Goal: Download file/media

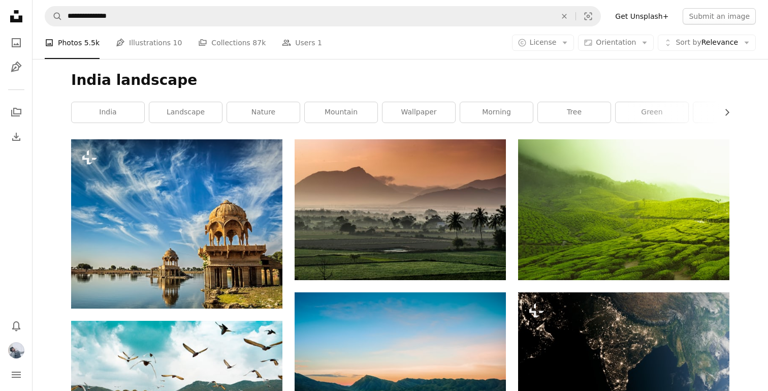
scroll to position [17959, 0]
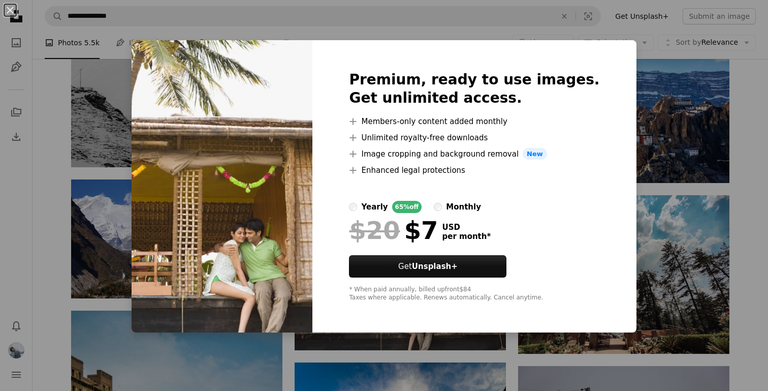
click at [117, 216] on div "An X shape Premium, ready to use images. Get unlimited access. A plus sign Memb…" at bounding box center [384, 195] width 768 height 391
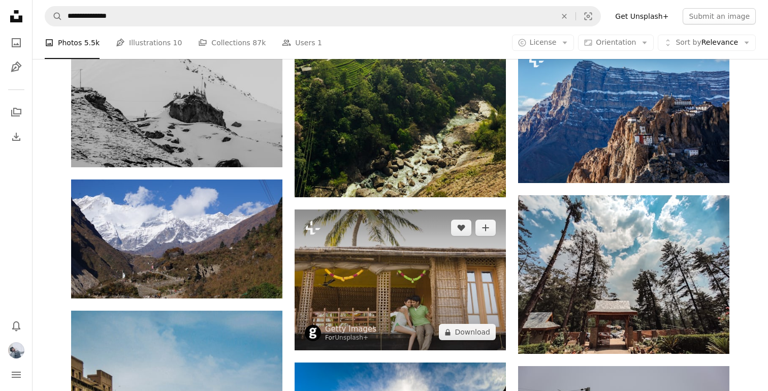
click at [349, 291] on img at bounding box center [400, 279] width 211 height 141
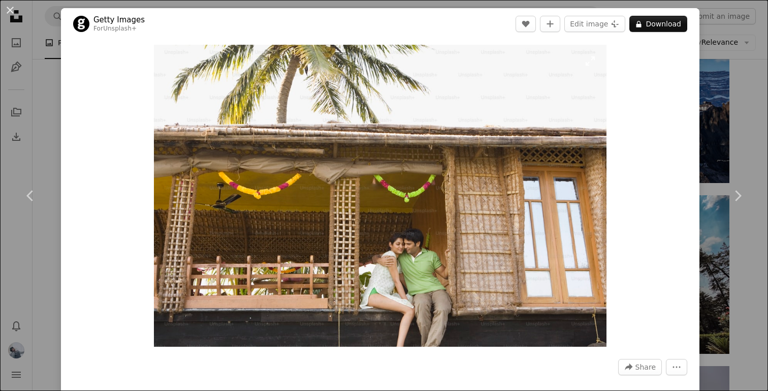
click at [386, 293] on img "Zoom in on this image" at bounding box center [380, 196] width 453 height 302
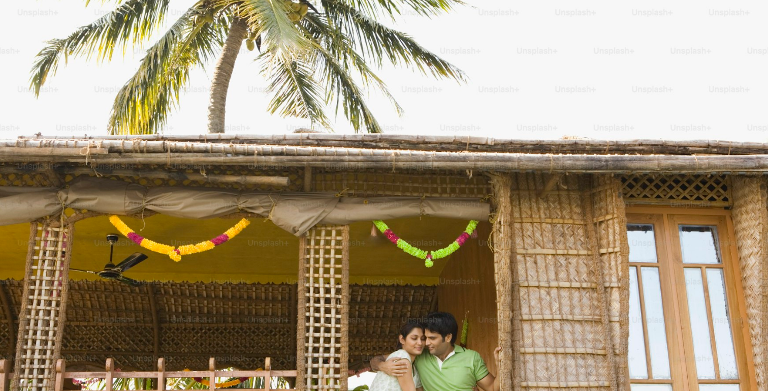
click at [386, 293] on img "Zoom out on this image" at bounding box center [383, 255] width 769 height 513
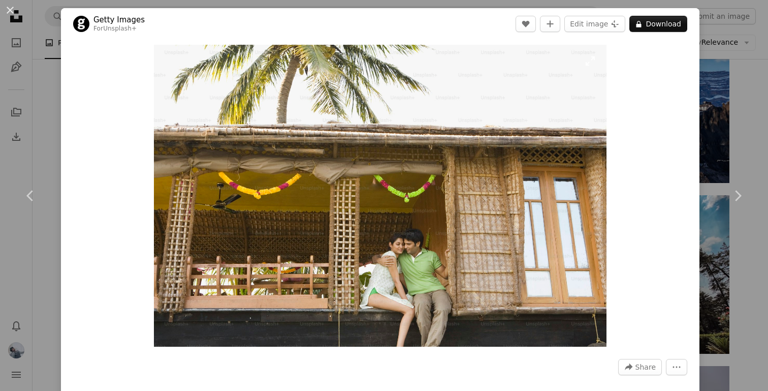
click at [386, 293] on img "Zoom in on this image" at bounding box center [380, 196] width 453 height 302
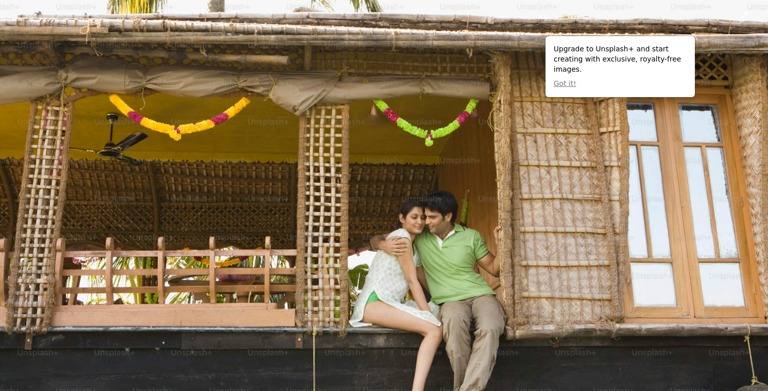
scroll to position [121, 0]
click at [540, 293] on img "Zoom out on this image" at bounding box center [383, 135] width 769 height 513
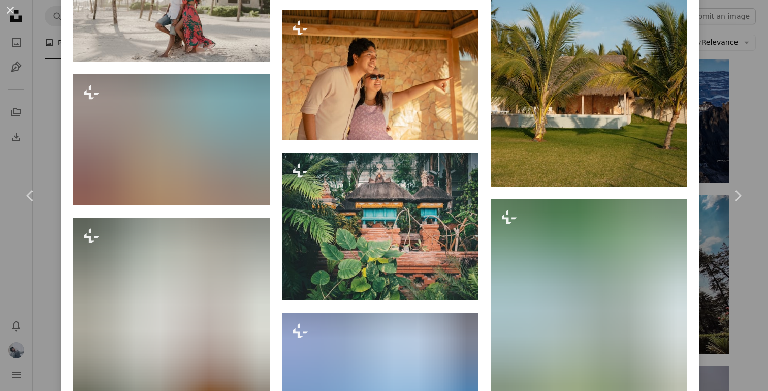
scroll to position [4543, 0]
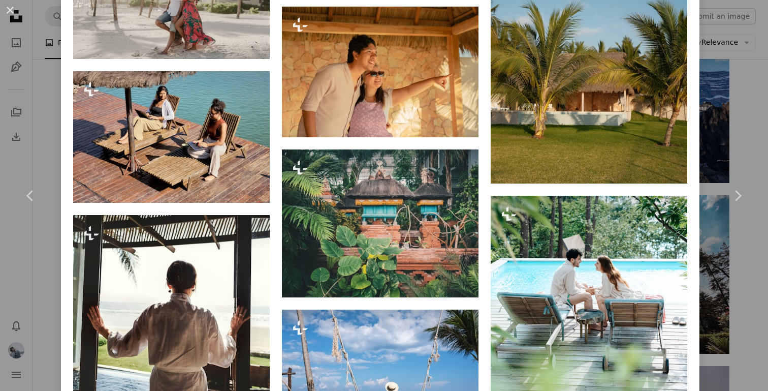
click at [52, 122] on div "An X shape Chevron left Chevron right Getty Images For Unsplash+ A heart A plus…" at bounding box center [384, 195] width 768 height 391
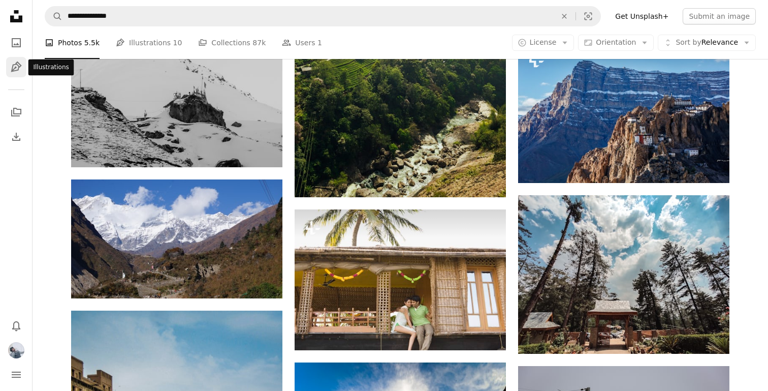
click at [7, 71] on link "Pen Tool" at bounding box center [16, 67] width 20 height 20
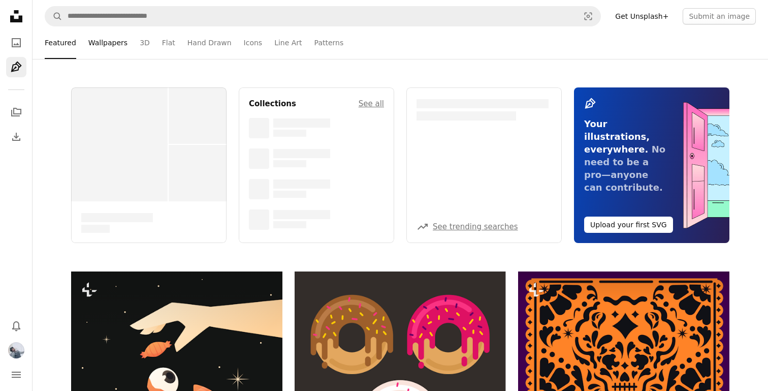
click at [122, 41] on link "Wallpapers" at bounding box center [107, 42] width 39 height 33
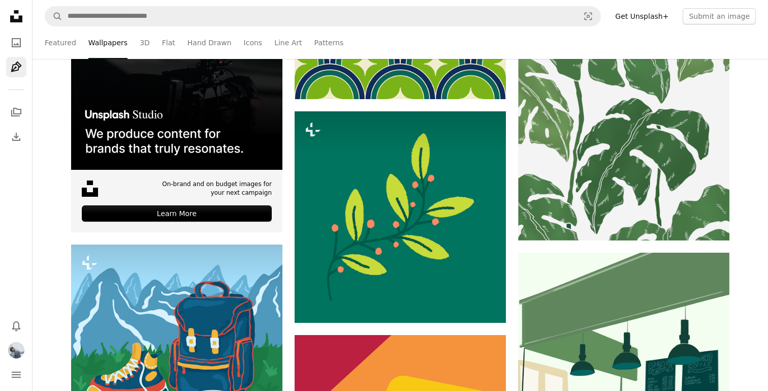
scroll to position [309, 0]
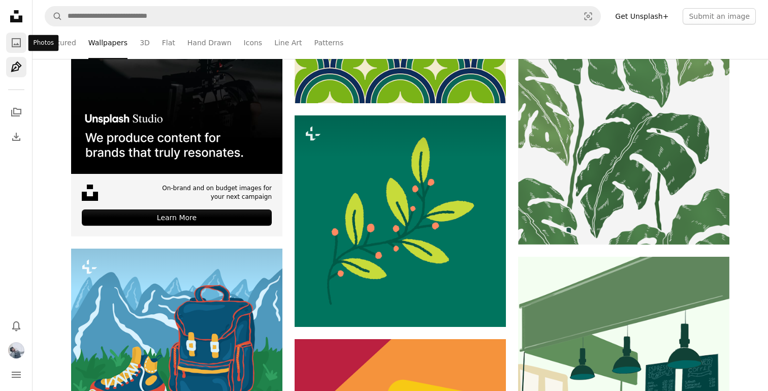
click at [20, 39] on icon "Photos" at bounding box center [16, 42] width 9 height 9
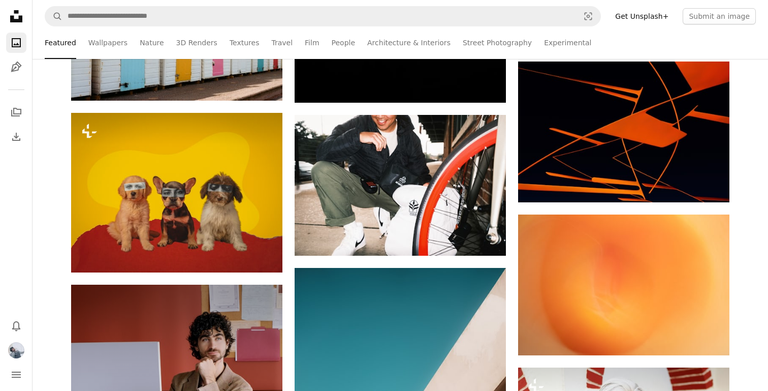
scroll to position [2044, 0]
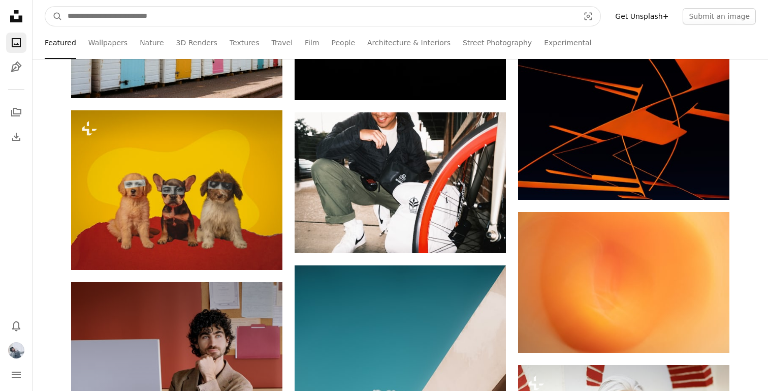
click at [252, 9] on input "Find visuals sitewide" at bounding box center [319, 16] width 514 height 19
type input "**"
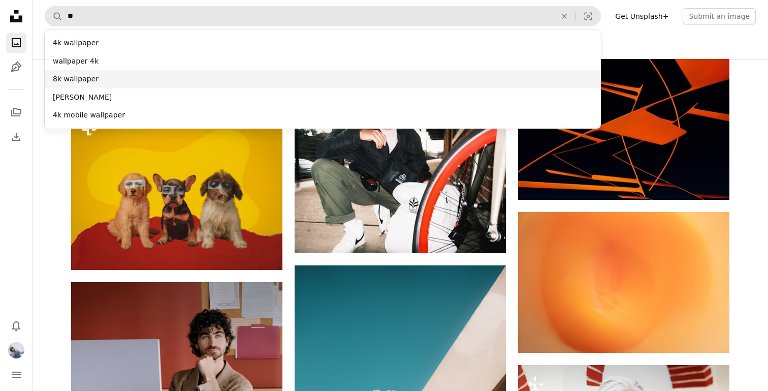
click at [221, 80] on div "8k wallpaper" at bounding box center [323, 79] width 556 height 18
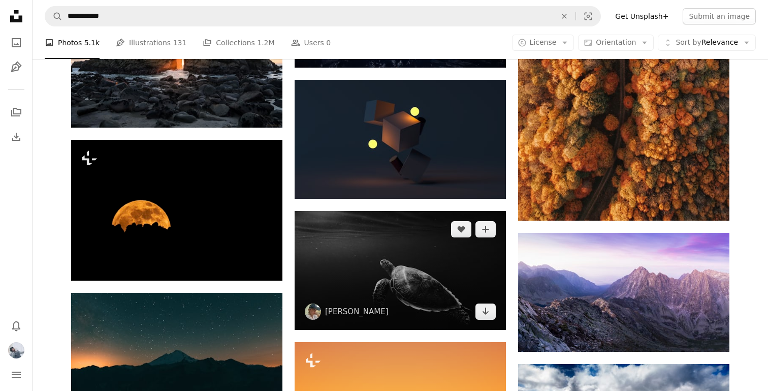
scroll to position [1731, 0]
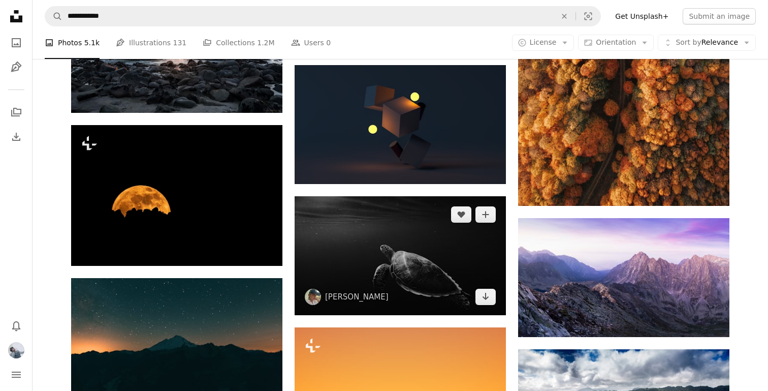
click at [370, 269] on img at bounding box center [400, 255] width 211 height 119
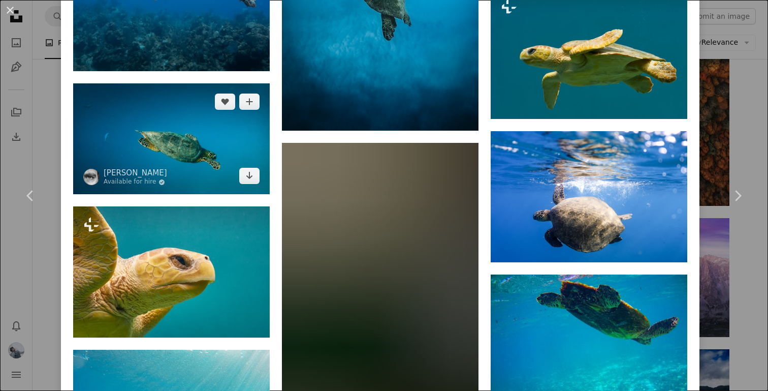
scroll to position [2414, 0]
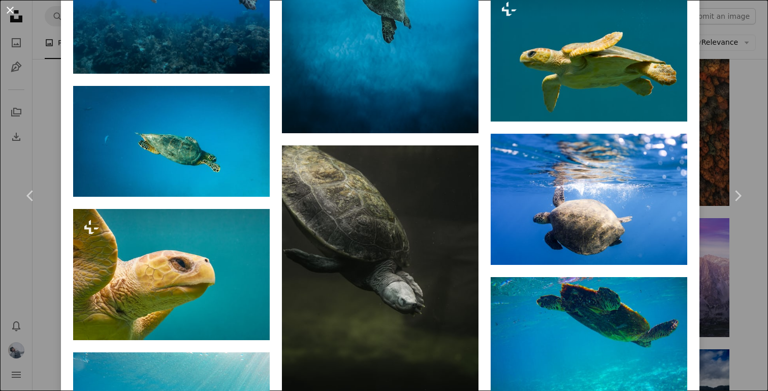
click at [12, 15] on button "An X shape" at bounding box center [10, 10] width 12 height 12
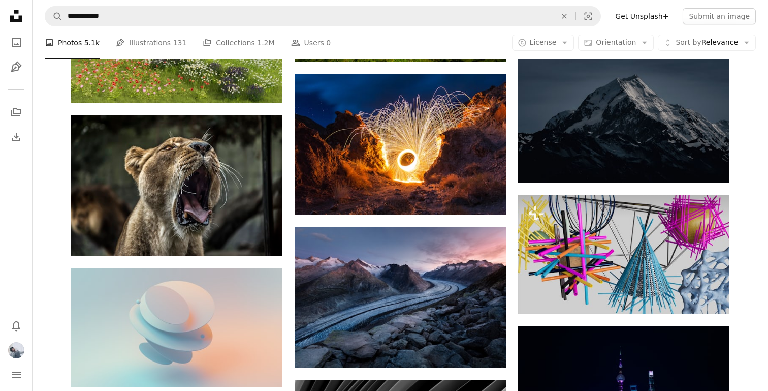
scroll to position [5025, 0]
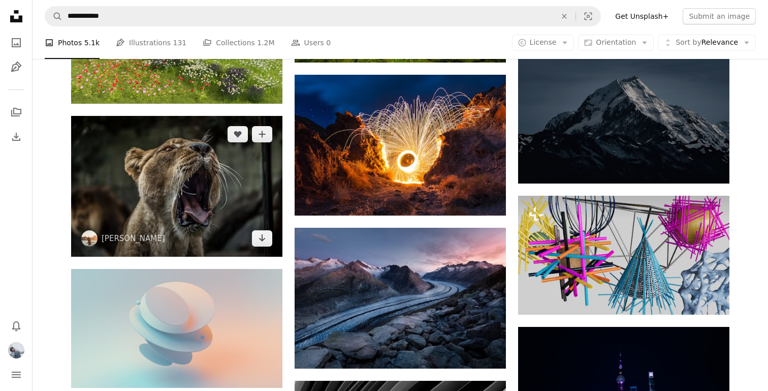
click at [215, 204] on img at bounding box center [176, 186] width 211 height 141
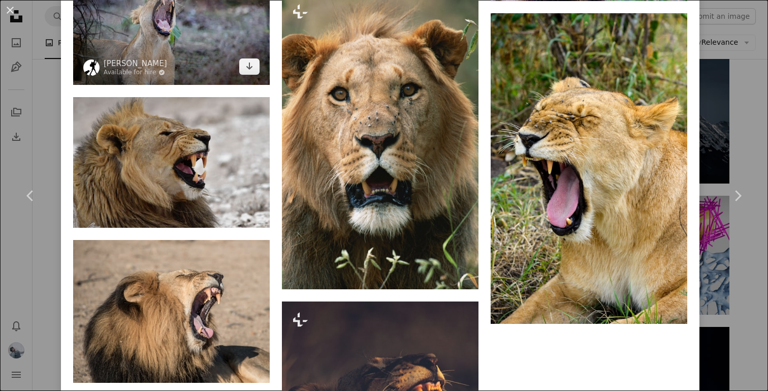
scroll to position [3310, 0]
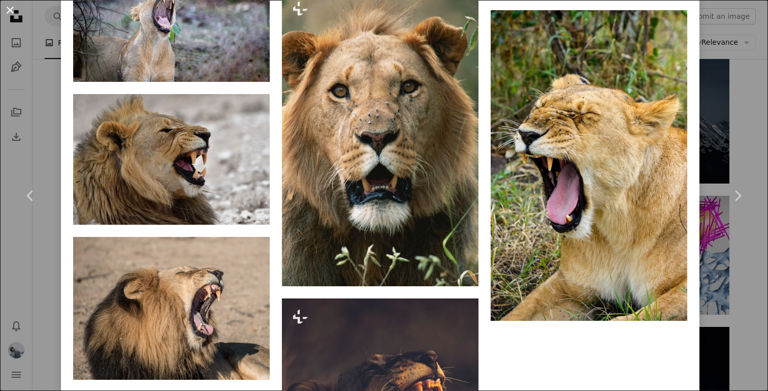
click at [8, 4] on button "An X shape" at bounding box center [10, 10] width 12 height 12
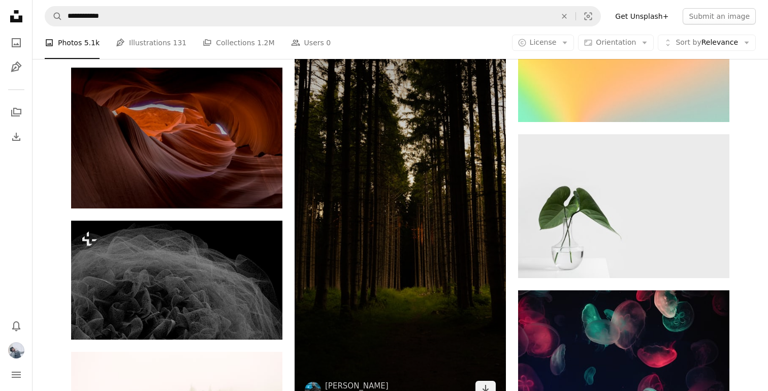
scroll to position [16222, 0]
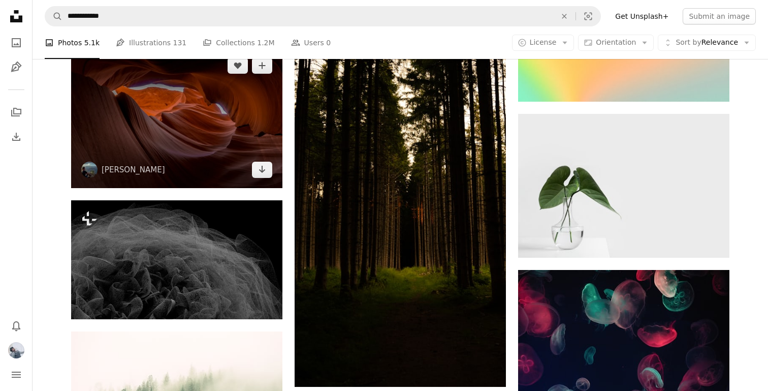
click at [216, 131] on img at bounding box center [176, 117] width 211 height 141
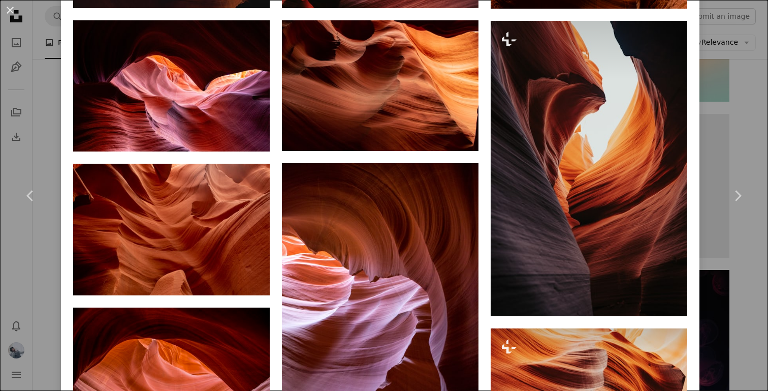
scroll to position [1120, 0]
